Goal: Transaction & Acquisition: Book appointment/travel/reservation

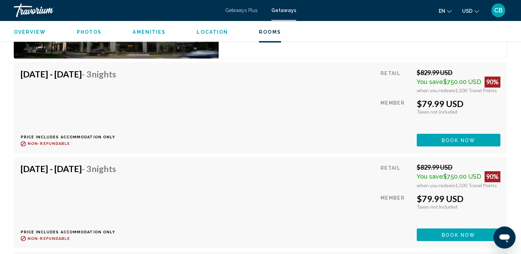
scroll to position [1123, 0]
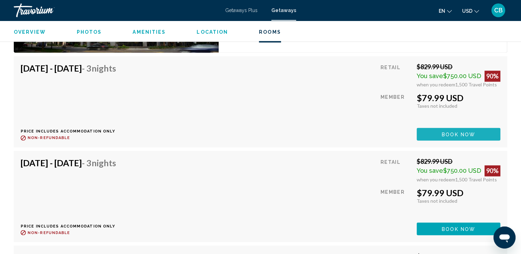
click at [448, 129] on button "Book now" at bounding box center [459, 134] width 84 height 13
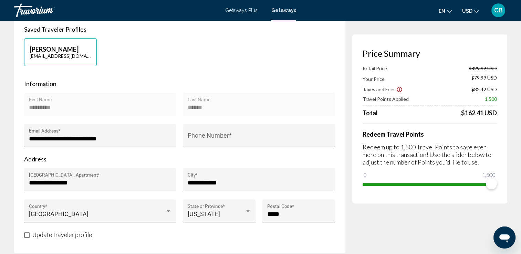
scroll to position [111, 0]
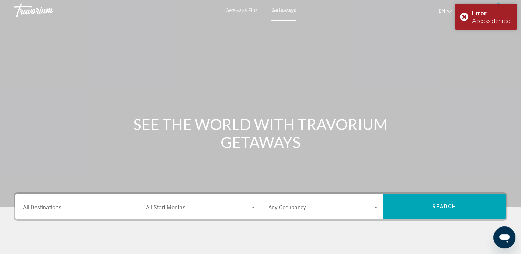
click at [489, 110] on div "Main content" at bounding box center [260, 103] width 521 height 207
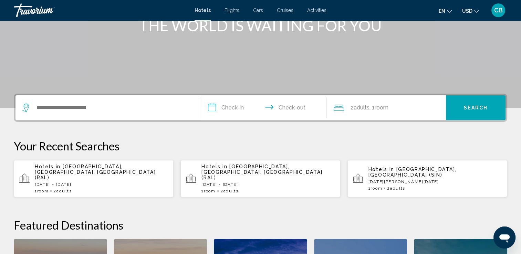
scroll to position [100, 0]
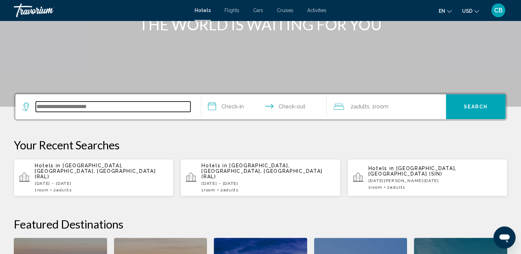
click at [45, 103] on input "Search widget" at bounding box center [113, 107] width 155 height 10
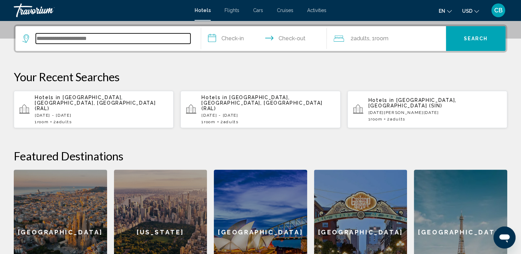
scroll to position [170, 0]
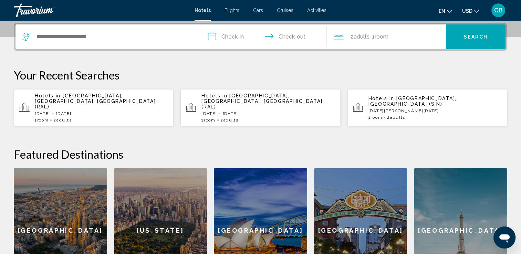
click at [66, 31] on div "Search widget" at bounding box center [108, 36] width 172 height 25
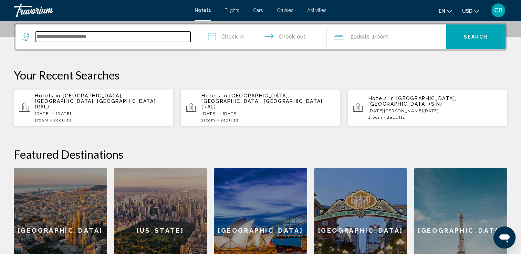
click at [75, 35] on input "Search widget" at bounding box center [113, 37] width 155 height 10
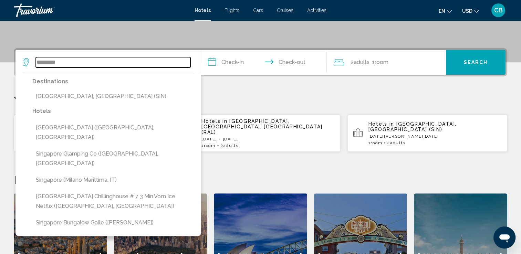
scroll to position [142, 0]
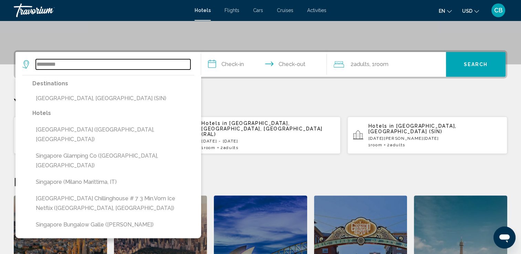
type input "*********"
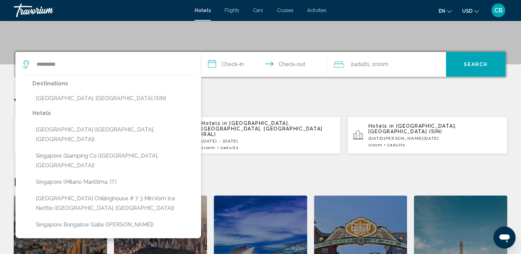
click at [232, 63] on input "**********" at bounding box center [265, 65] width 129 height 27
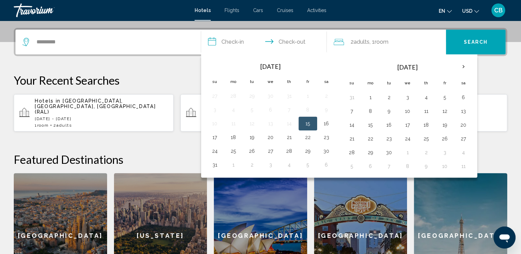
scroll to position [170, 0]
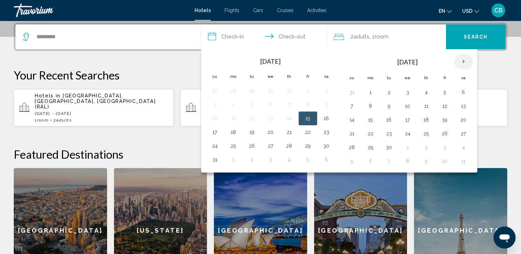
click at [461, 61] on th "Next month" at bounding box center [463, 61] width 19 height 15
click at [369, 106] on button "5" at bounding box center [370, 106] width 11 height 10
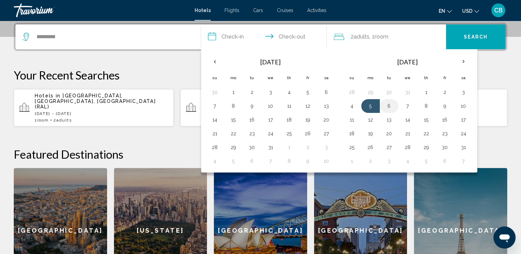
click at [387, 104] on button "6" at bounding box center [389, 106] width 11 height 10
type input "**********"
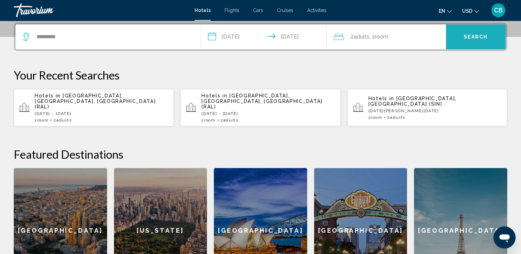
click at [469, 37] on span "Search" at bounding box center [476, 37] width 24 height 6
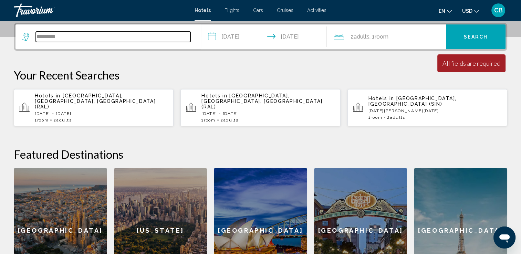
click at [62, 37] on input "*********" at bounding box center [113, 37] width 155 height 10
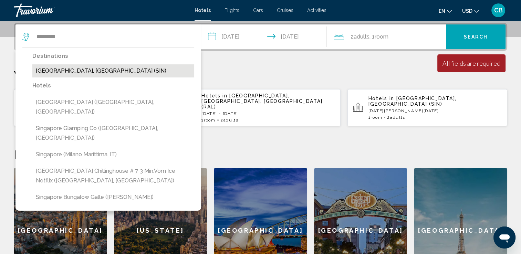
click at [89, 67] on button "[GEOGRAPHIC_DATA], [GEOGRAPHIC_DATA] (SIN)" at bounding box center [113, 70] width 162 height 13
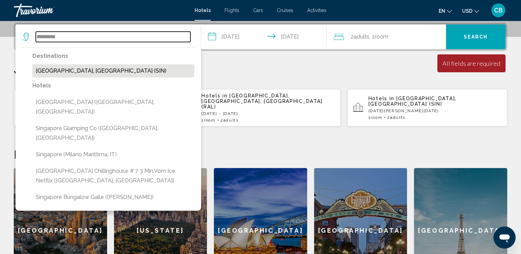
type input "**********"
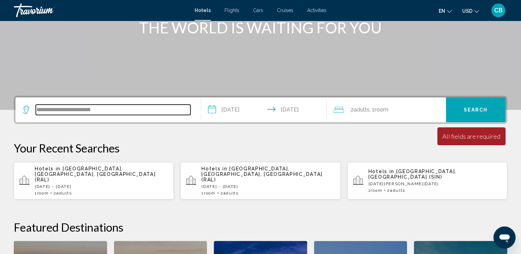
scroll to position [84, 0]
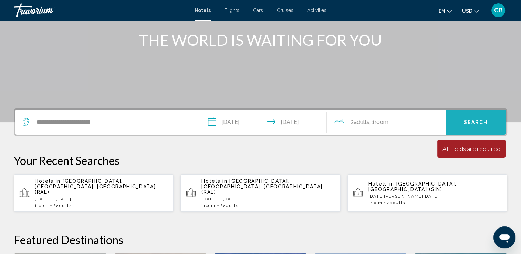
click at [465, 118] on button "Search" at bounding box center [476, 122] width 60 height 25
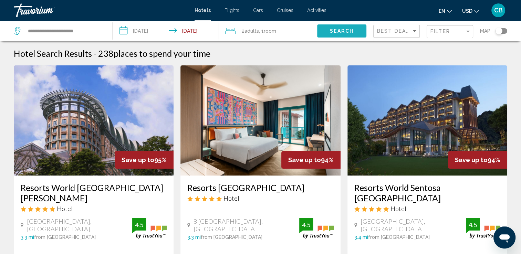
click at [352, 33] on span "Search" at bounding box center [342, 32] width 24 height 6
click at [393, 31] on span "Best Deals" at bounding box center [395, 31] width 36 height 6
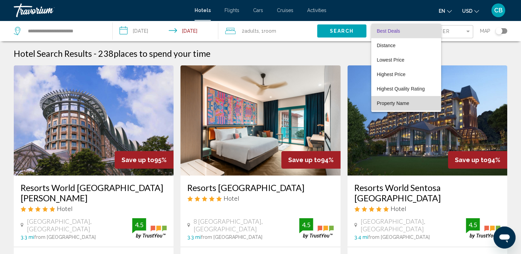
click at [394, 104] on span "Property Name" at bounding box center [393, 104] width 32 height 6
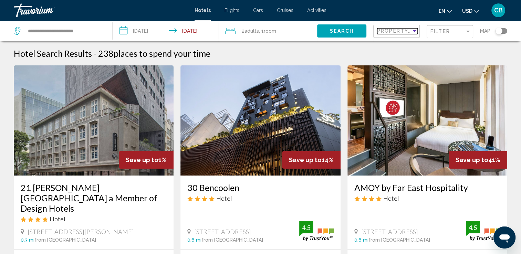
click at [383, 31] on span "Property Name" at bounding box center [401, 31] width 49 height 6
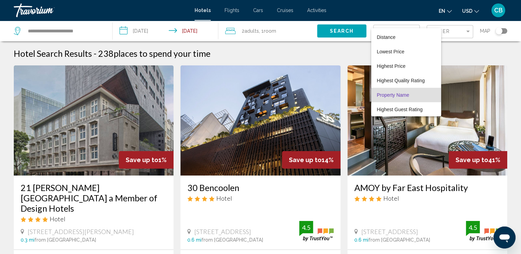
scroll to position [13, 0]
click at [438, 29] on mat-option "Best Deals" at bounding box center [406, 22] width 70 height 14
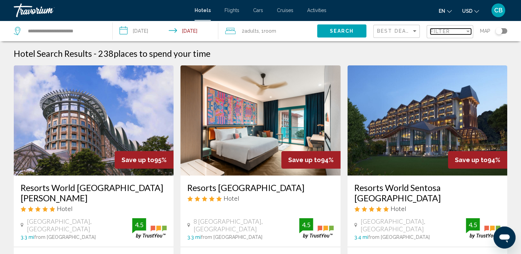
click at [439, 29] on span "Filter" at bounding box center [440, 32] width 20 height 6
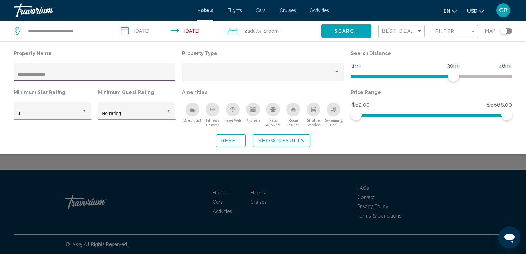
type input "**********"
click at [268, 142] on span "Show Results" at bounding box center [281, 141] width 46 height 6
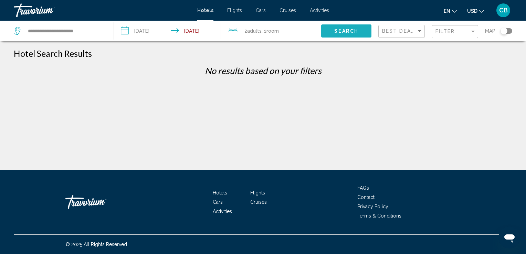
click at [336, 29] on span "Search" at bounding box center [346, 32] width 24 height 6
click at [472, 30] on div "Filter" at bounding box center [473, 32] width 6 height 6
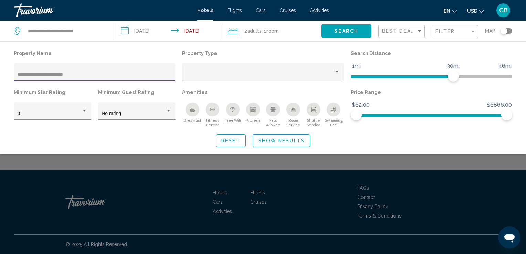
type input "**********"
click at [230, 138] on span "Reset" at bounding box center [230, 141] width 19 height 6
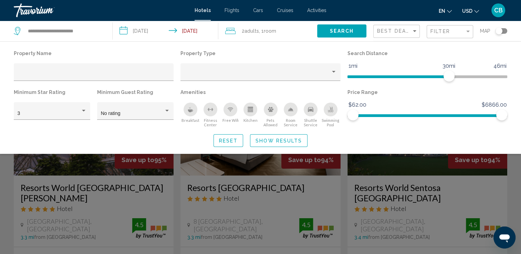
click at [300, 44] on div "Property Name Property Type Search Distance 1mi 46mi 30mi Minimum Star Rating 3…" at bounding box center [260, 97] width 521 height 113
click at [347, 31] on span "Search" at bounding box center [342, 32] width 24 height 6
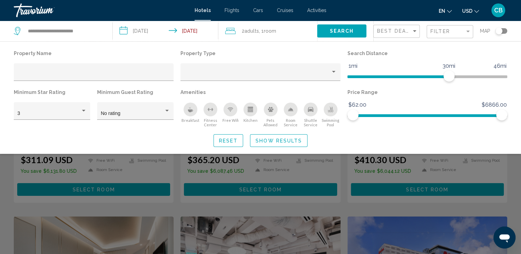
scroll to position [115, 0]
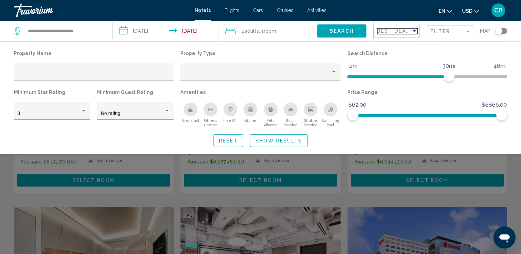
click at [415, 31] on div "Sort by" at bounding box center [414, 31] width 3 height 2
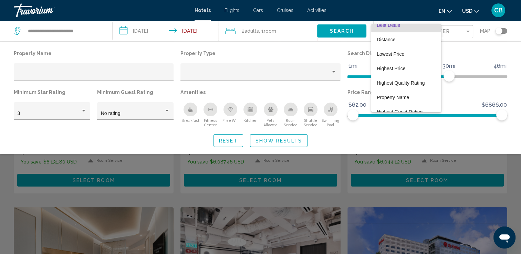
scroll to position [5, 0]
click at [462, 30] on div at bounding box center [260, 127] width 521 height 254
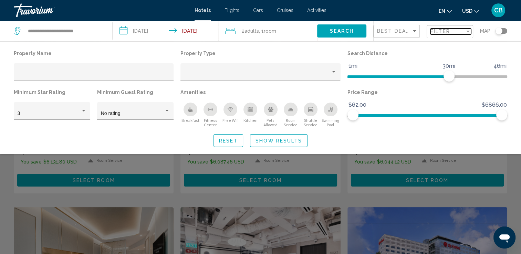
click at [468, 29] on div "Filter" at bounding box center [468, 32] width 6 height 6
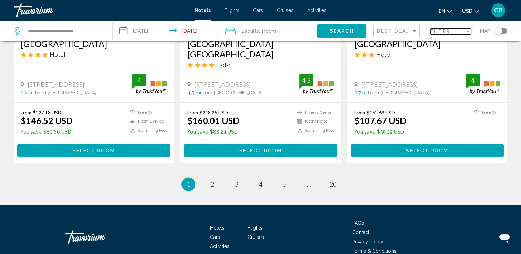
scroll to position [927, 0]
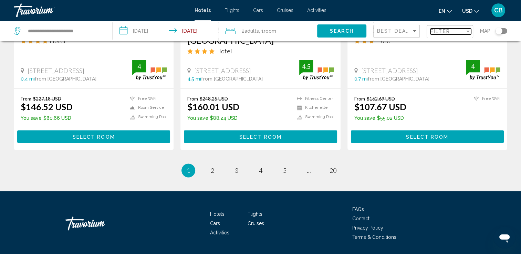
drag, startPoint x: 523, startPoint y: 56, endPoint x: 14, endPoint y: 21, distance: 510.6
click at [213, 167] on span "2" at bounding box center [212, 171] width 3 height 8
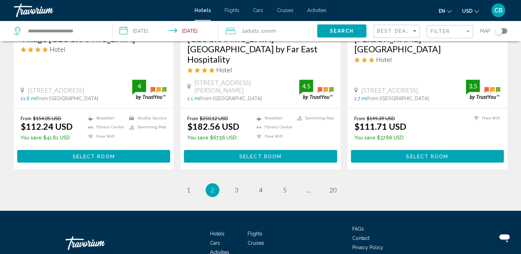
scroll to position [937, 0]
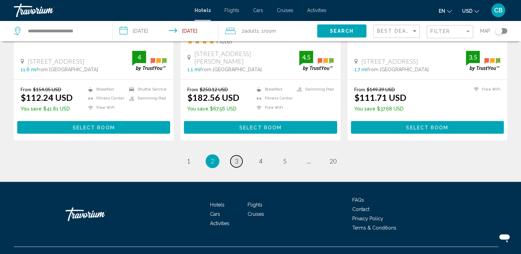
click at [238, 157] on span "3" at bounding box center [236, 161] width 3 height 8
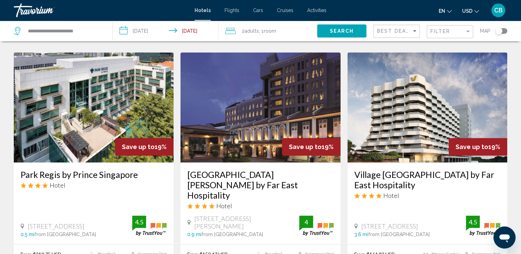
scroll to position [836, 0]
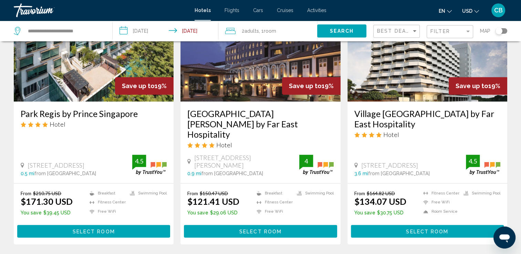
drag, startPoint x: 523, startPoint y: 49, endPoint x: 514, endPoint y: 216, distance: 167.0
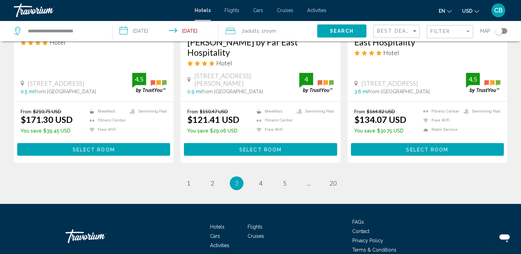
scroll to position [940, 0]
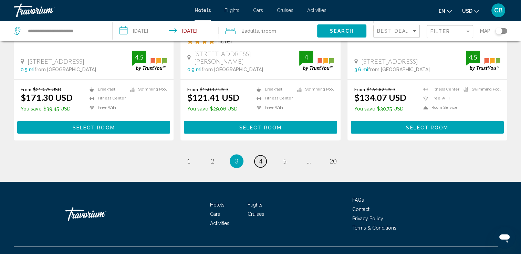
click at [262, 157] on span "4" at bounding box center [260, 161] width 3 height 8
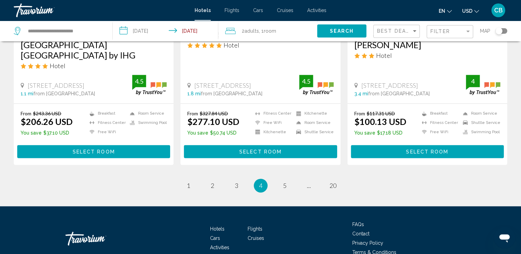
scroll to position [926, 0]
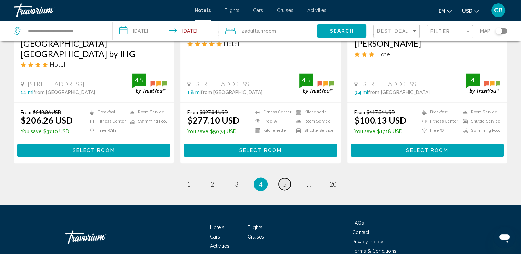
click at [282, 178] on link "page 5" at bounding box center [285, 184] width 12 height 12
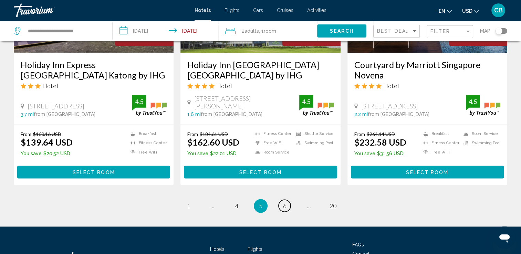
scroll to position [906, 0]
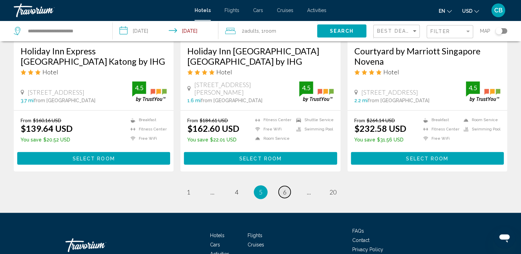
click at [283, 188] on span "6" at bounding box center [284, 192] width 3 height 8
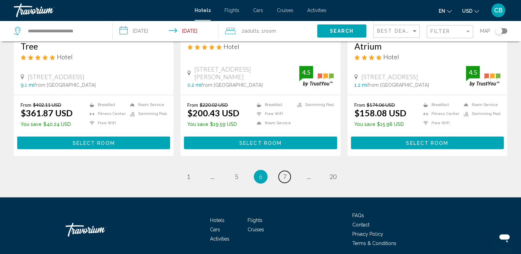
scroll to position [937, 0]
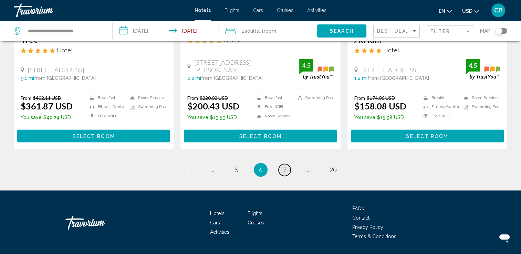
click at [286, 166] on span "7" at bounding box center [284, 170] width 3 height 8
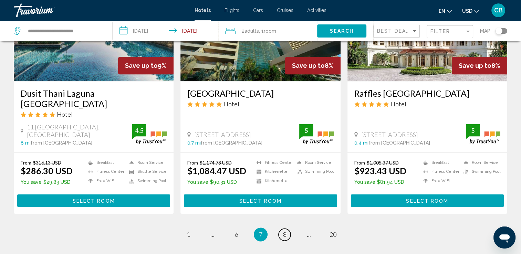
scroll to position [916, 0]
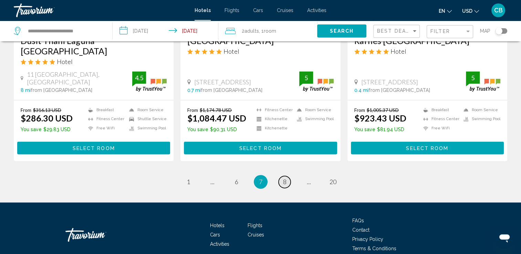
click at [283, 178] on span "8" at bounding box center [284, 182] width 3 height 8
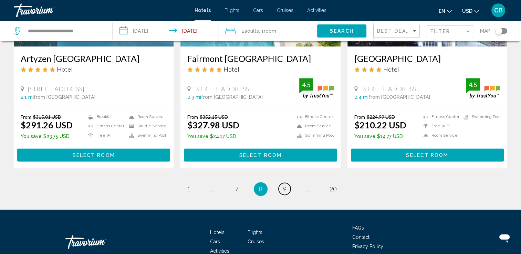
scroll to position [901, 0]
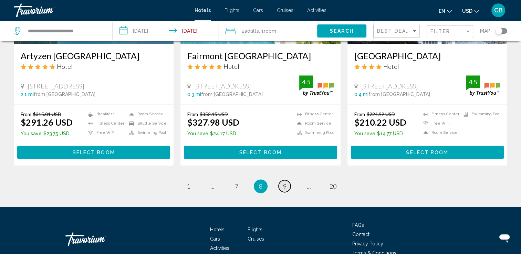
click at [285, 183] on span "9" at bounding box center [284, 187] width 3 height 8
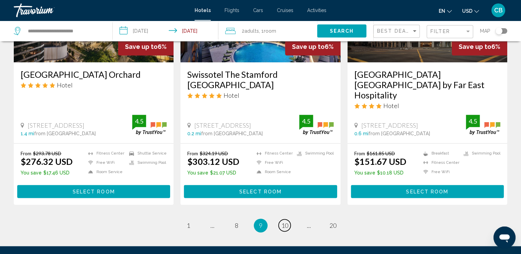
scroll to position [916, 0]
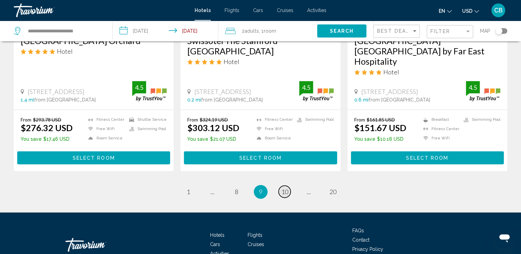
click at [280, 186] on link "page 10" at bounding box center [285, 192] width 12 height 12
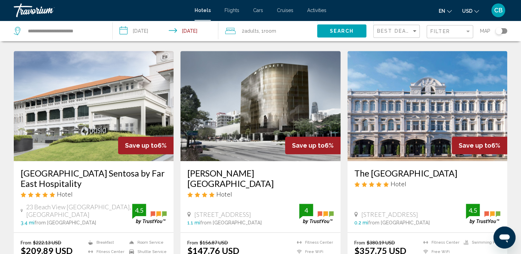
scroll to position [594, 0]
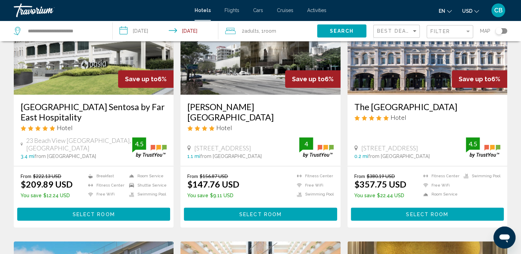
drag, startPoint x: 524, startPoint y: 55, endPoint x: 515, endPoint y: 176, distance: 120.6
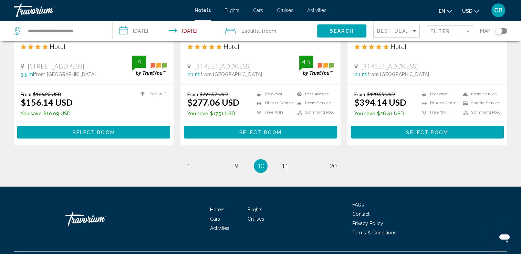
scroll to position [926, 0]
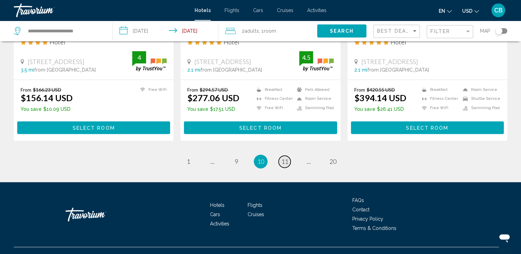
click at [285, 158] on span "11" at bounding box center [284, 162] width 7 height 8
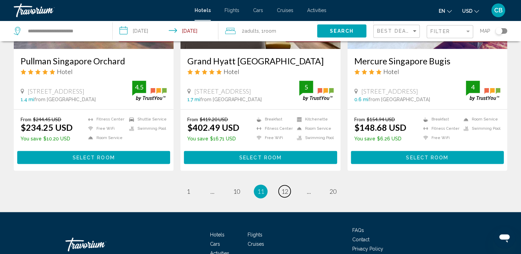
scroll to position [916, 0]
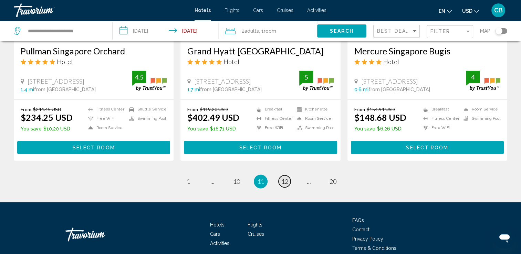
click at [282, 178] on span "12" at bounding box center [284, 182] width 7 height 8
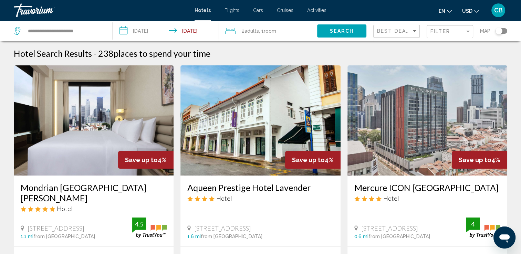
drag, startPoint x: 523, startPoint y: 49, endPoint x: 379, endPoint y: 197, distance: 206.3
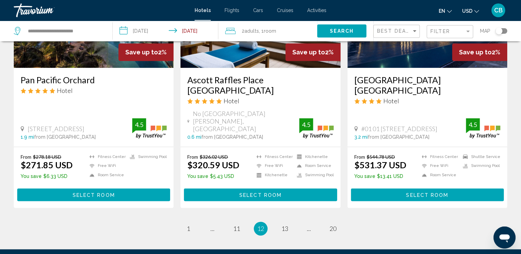
scroll to position [878, 0]
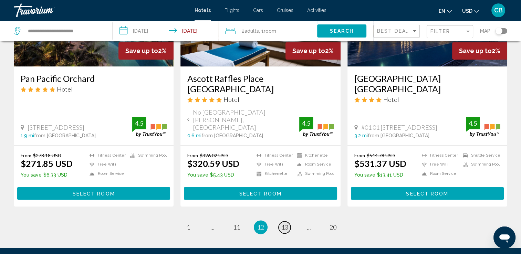
click at [283, 224] on span "13" at bounding box center [284, 228] width 7 height 8
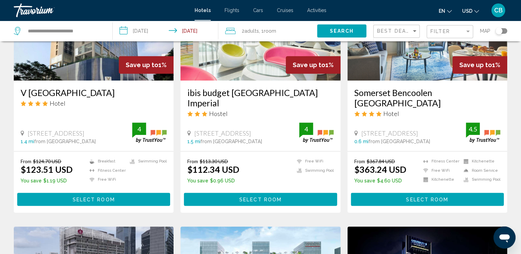
scroll to position [348, 0]
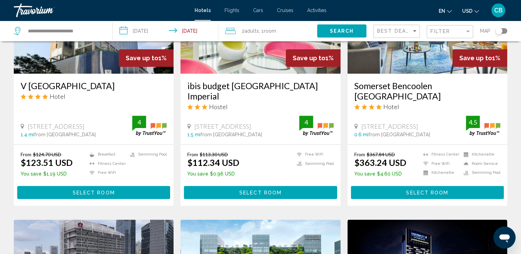
click at [92, 65] on img "Main content" at bounding box center [94, 18] width 160 height 110
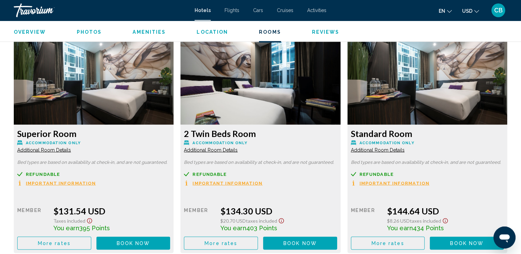
scroll to position [1186, 0]
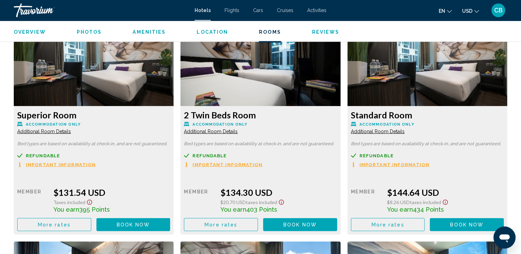
click at [96, 165] on span "Important Information" at bounding box center [61, 164] width 70 height 4
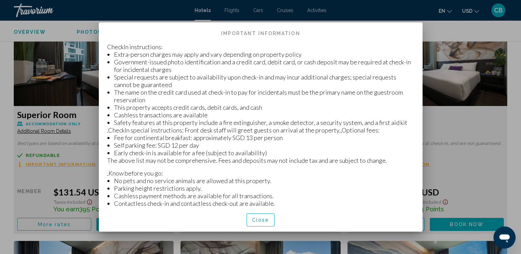
scroll to position [0, 0]
click at [266, 222] on span "Close" at bounding box center [260, 221] width 17 height 6
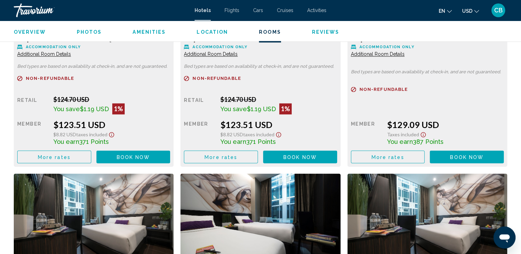
scroll to position [967, 0]
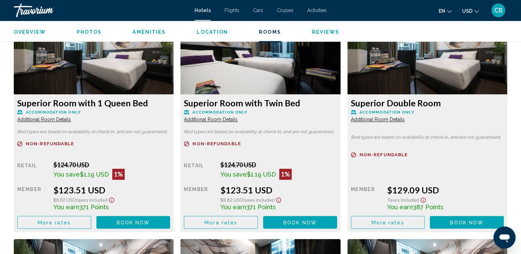
click at [71, 119] on span "Additional Room Details" at bounding box center [44, 120] width 54 height 6
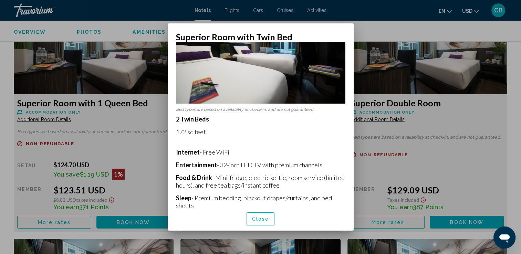
scroll to position [0, 0]
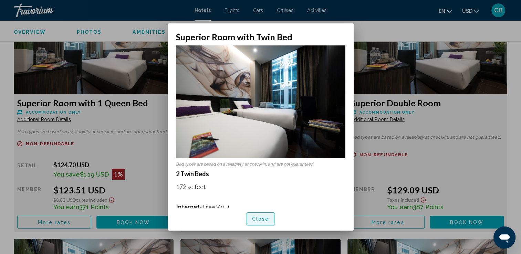
click at [259, 218] on span "Close" at bounding box center [260, 220] width 17 height 6
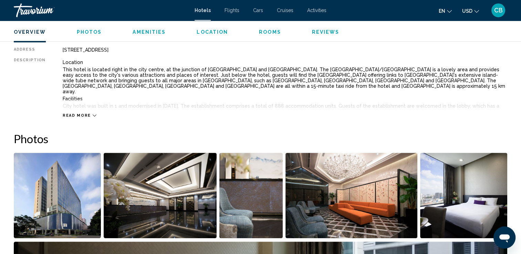
scroll to position [252, 0]
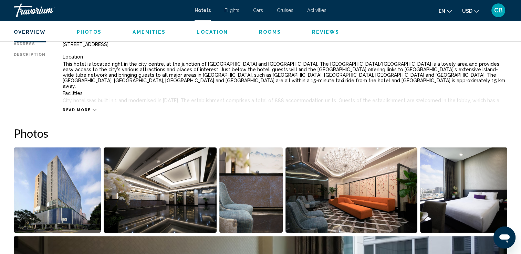
drag, startPoint x: 500, startPoint y: 53, endPoint x: 504, endPoint y: 69, distance: 16.7
click at [504, 69] on div "Location This hotel is located right in the city centre, at the junction of [GE…" at bounding box center [285, 78] width 445 height 52
drag, startPoint x: 504, startPoint y: 69, endPoint x: 448, endPoint y: 46, distance: 60.2
click at [448, 46] on div "[STREET_ADDRESS]" at bounding box center [285, 45] width 445 height 6
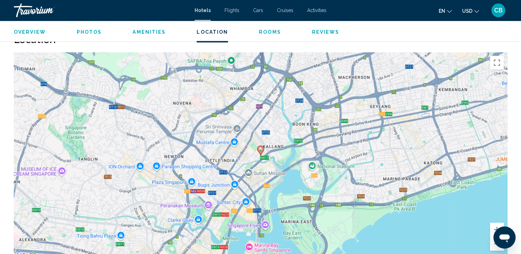
scroll to position [657, 0]
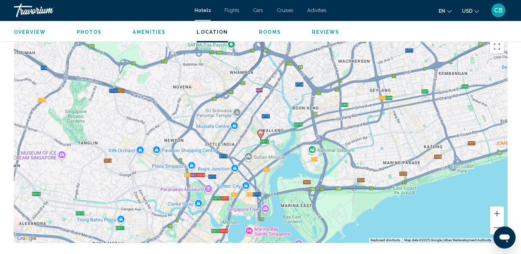
click at [498, 10] on span "CB" at bounding box center [498, 10] width 9 height 7
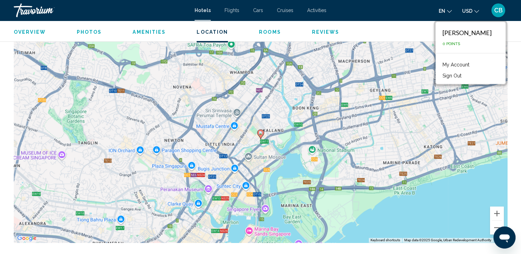
click at [444, 74] on button "Sign Out" at bounding box center [452, 75] width 26 height 9
